Goal: Task Accomplishment & Management: Complete application form

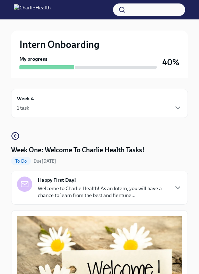
scroll to position [1006, 0]
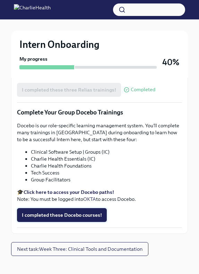
click at [45, 208] on button "I completed these Docebo courses!" at bounding box center [62, 215] width 90 height 14
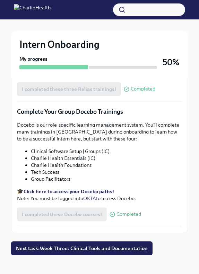
scroll to position [810, 0]
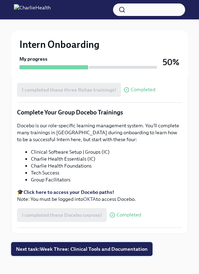
click at [42, 245] on span "Next task : Week Three: Clinical Tools and Documentation" at bounding box center [82, 248] width 132 height 7
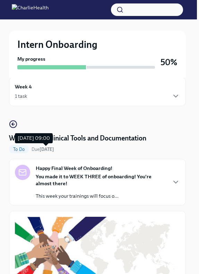
scroll to position [8, 2]
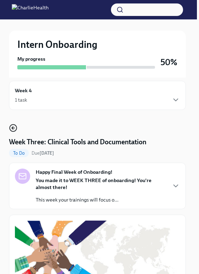
click at [13, 129] on icon "button" at bounding box center [13, 128] width 8 height 8
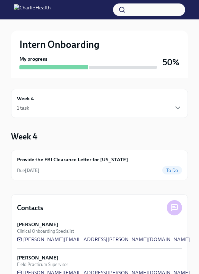
click at [105, 98] on div "Week 4 1 task" at bounding box center [99, 103] width 165 height 17
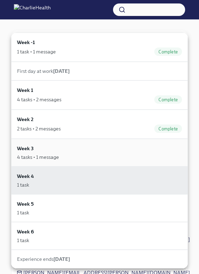
click at [98, 153] on div "Week 3 4 tasks • 1 message" at bounding box center [99, 153] width 165 height 16
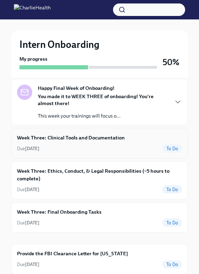
scroll to position [81, 0]
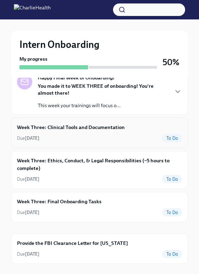
click at [99, 144] on div "Week Three: Clinical Tools and Documentation Due [DATE] To Do" at bounding box center [99, 133] width 177 height 31
click at [137, 131] on div "Week Three: Clinical Tools and Documentation Due [DATE] To Do" at bounding box center [99, 132] width 165 height 19
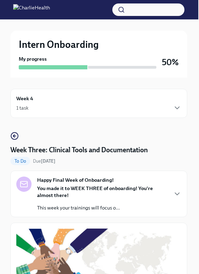
scroll to position [0, 1]
click at [50, 100] on div "Week 4 1 task" at bounding box center [98, 103] width 165 height 17
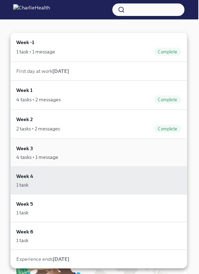
click at [61, 145] on div "Week 3 4 tasks • 1 message" at bounding box center [98, 153] width 165 height 16
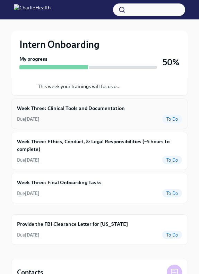
scroll to position [101, 0]
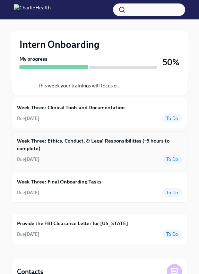
click at [71, 145] on h6 "Week Three: Ethics, Conduct, & Legal Responsibilities (~5 hours to complete)" at bounding box center [99, 144] width 165 height 15
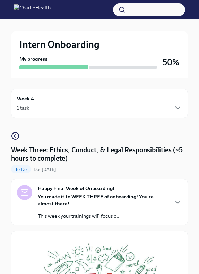
click at [68, 104] on div "1 task" at bounding box center [99, 108] width 165 height 8
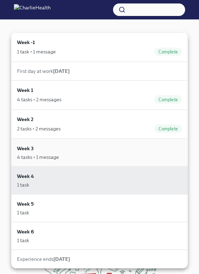
click at [76, 156] on div "4 tasks • 1 message" at bounding box center [99, 157] width 165 height 7
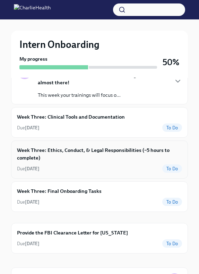
scroll to position [91, 0]
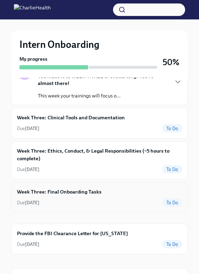
click at [80, 192] on h6 "Week Three: Final Onboarding Tasks" at bounding box center [59, 192] width 85 height 8
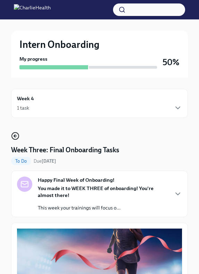
click at [16, 137] on icon "button" at bounding box center [15, 136] width 8 height 8
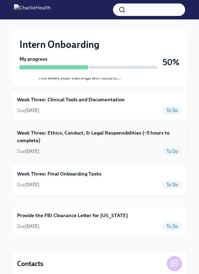
scroll to position [109, 0]
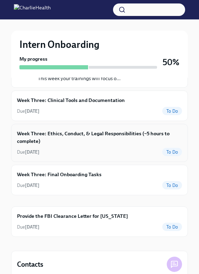
click at [74, 146] on div "Week Three: Ethics, Conduct, & Legal Responsibilities (~5 hours to complete) Du…" at bounding box center [99, 143] width 165 height 26
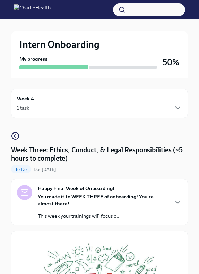
click at [16, 137] on icon "button" at bounding box center [15, 136] width 8 height 8
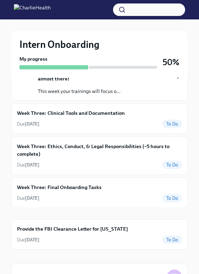
scroll to position [95, 0]
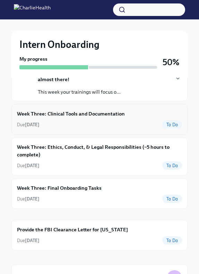
click at [74, 127] on div "Due [DATE] To Do" at bounding box center [99, 124] width 165 height 8
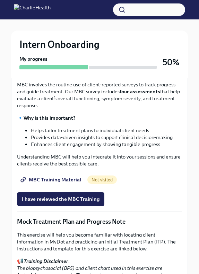
scroll to position [308, 0]
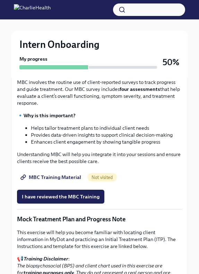
click at [73, 179] on span "MBC Training Material" at bounding box center [51, 177] width 59 height 7
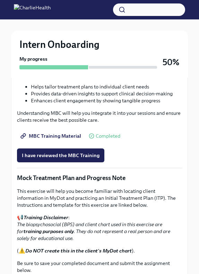
scroll to position [347, 1]
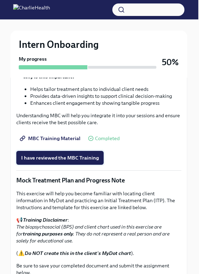
click at [48, 157] on span "I have reviewed the MBC Training" at bounding box center [60, 157] width 78 height 7
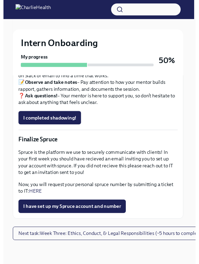
scroll to position [712, 1]
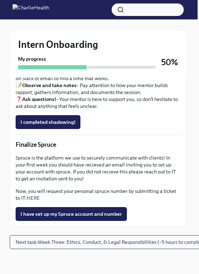
click at [32, 198] on link "HERE" at bounding box center [33, 198] width 13 height 6
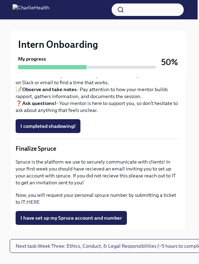
scroll to position [708, 1]
